Goal: Information Seeking & Learning: Learn about a topic

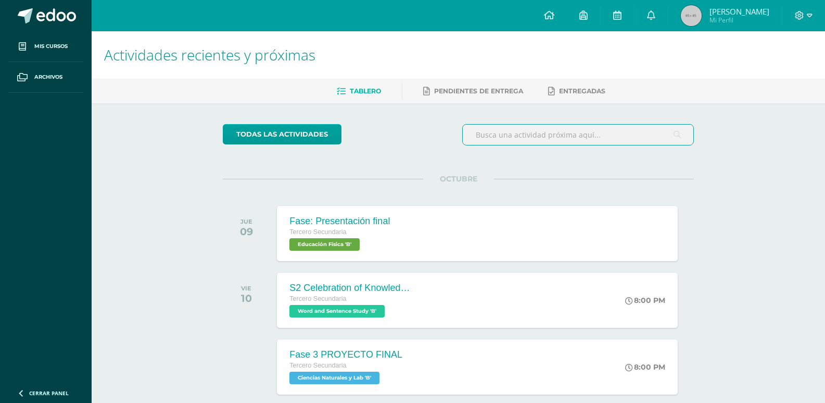
click at [581, 139] on input "text" at bounding box center [578, 134] width 231 height 20
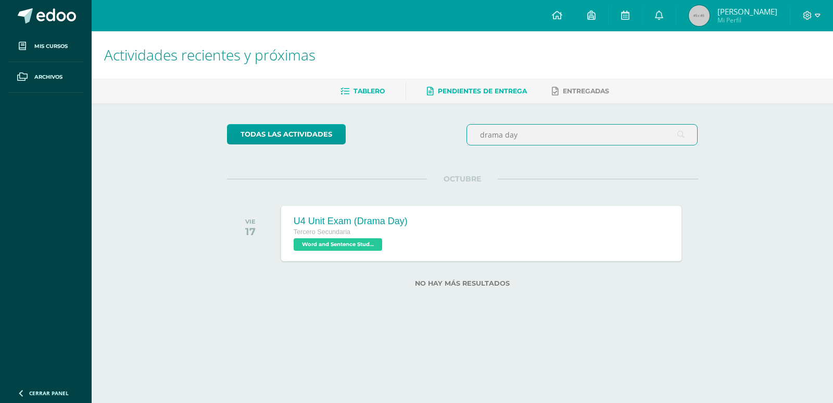
type input "drama day"
click at [509, 90] on span "Pendientes de entrega" at bounding box center [482, 91] width 89 height 8
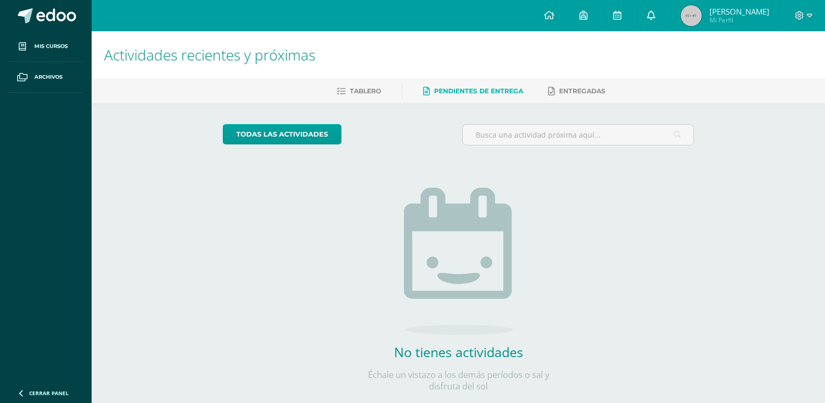
click at [648, 16] on icon at bounding box center [651, 14] width 8 height 9
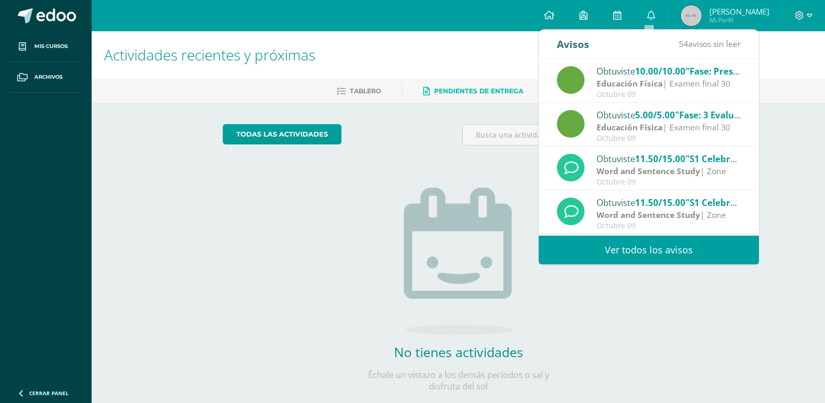
click at [711, 258] on link "Ver todos los avisos" at bounding box center [649, 249] width 220 height 29
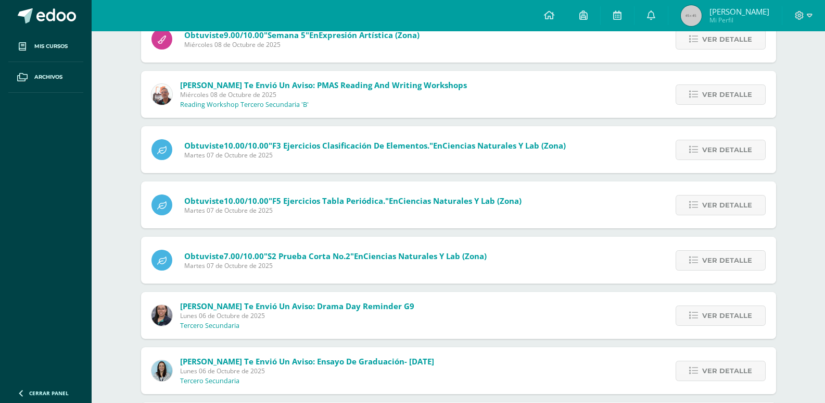
scroll to position [312, 0]
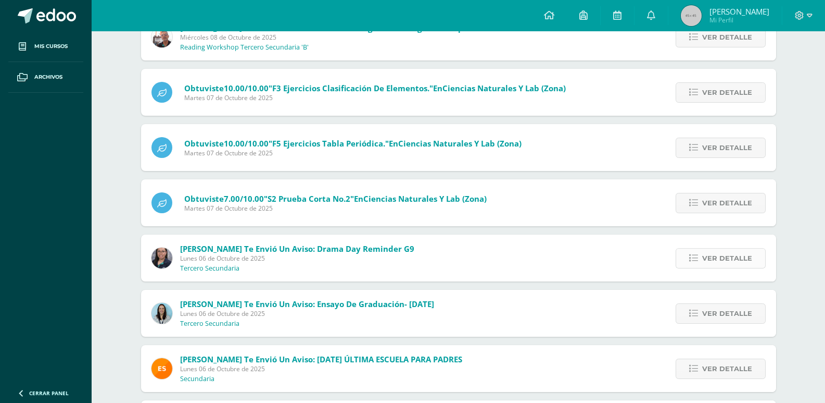
click at [698, 261] on icon at bounding box center [693, 258] width 9 height 9
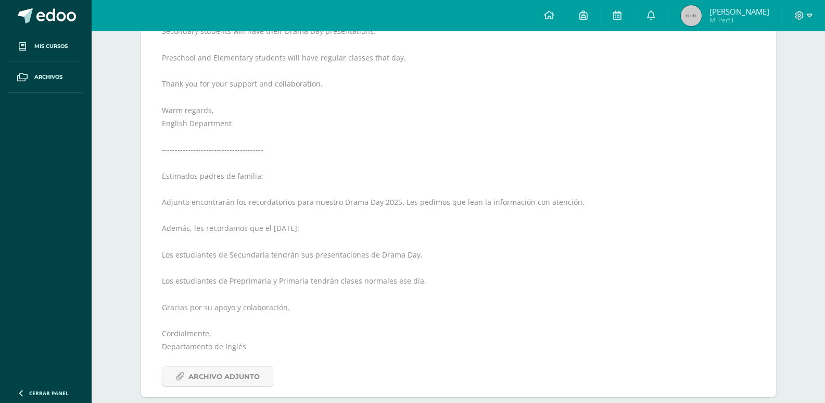
scroll to position [677, 0]
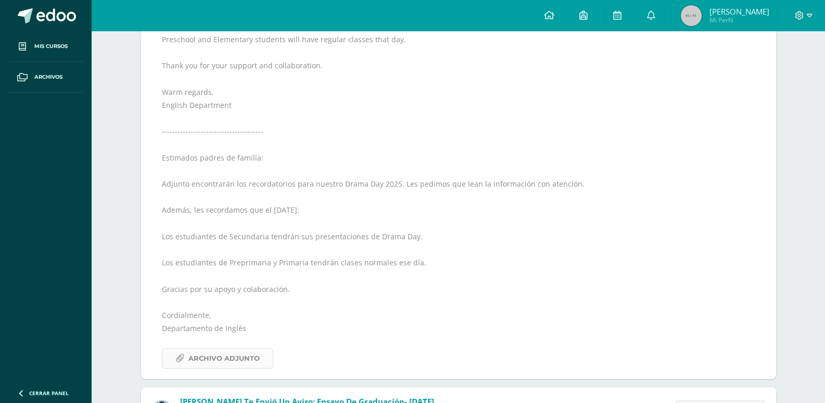
click at [219, 357] on span "Archivo Adjunto" at bounding box center [224, 357] width 71 height 19
